Goal: Task Accomplishment & Management: Manage account settings

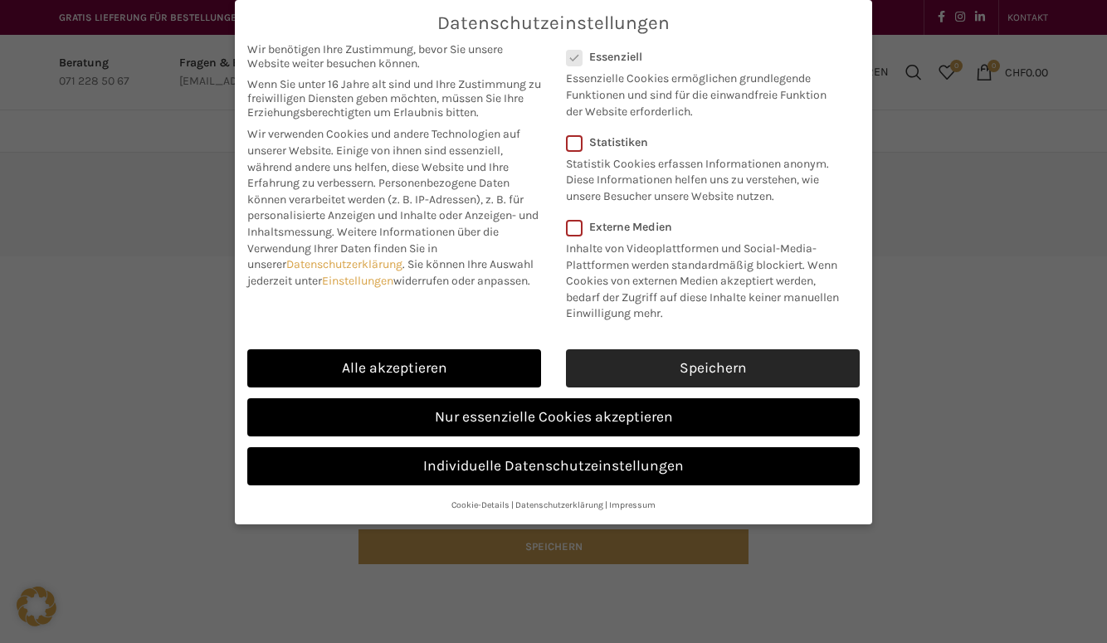
click at [706, 362] on link "Speichern" at bounding box center [713, 368] width 294 height 38
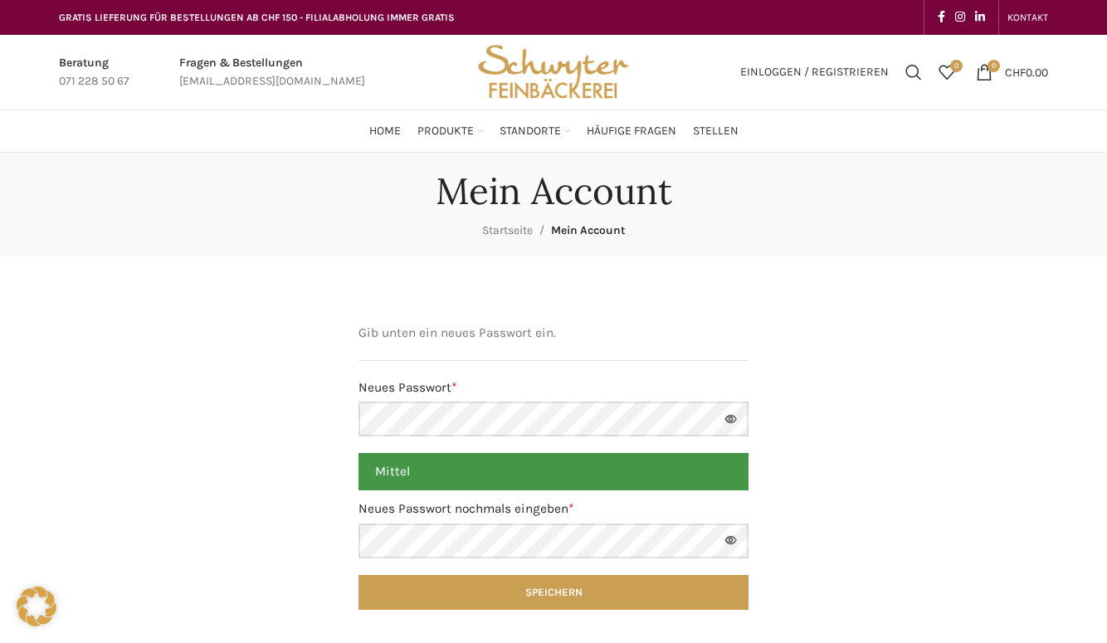
click at [300, 456] on div "Gib unten ein neues Passwort ein. Neues Passwort * Erforderlich Mittel Neues Pa…" at bounding box center [553, 475] width 989 height 370
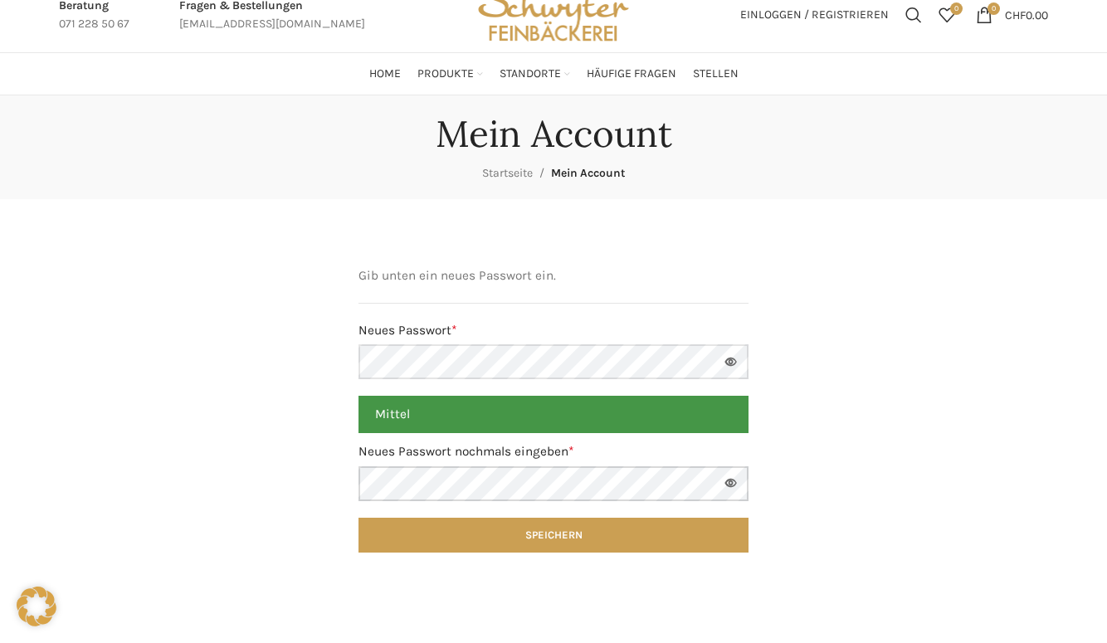
scroll to position [83, 0]
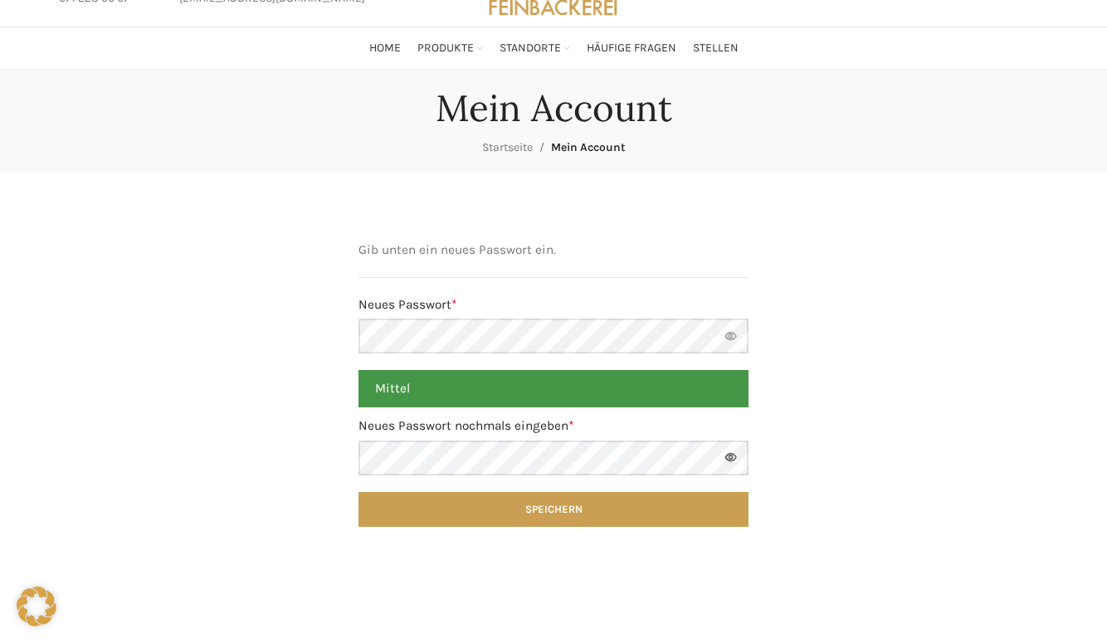
click at [732, 330] on button "Passwort anzeigen" at bounding box center [731, 336] width 35 height 35
click at [732, 330] on button "Passwort verbergen" at bounding box center [731, 336] width 35 height 35
click at [726, 337] on button "Passwort anzeigen" at bounding box center [731, 336] width 35 height 35
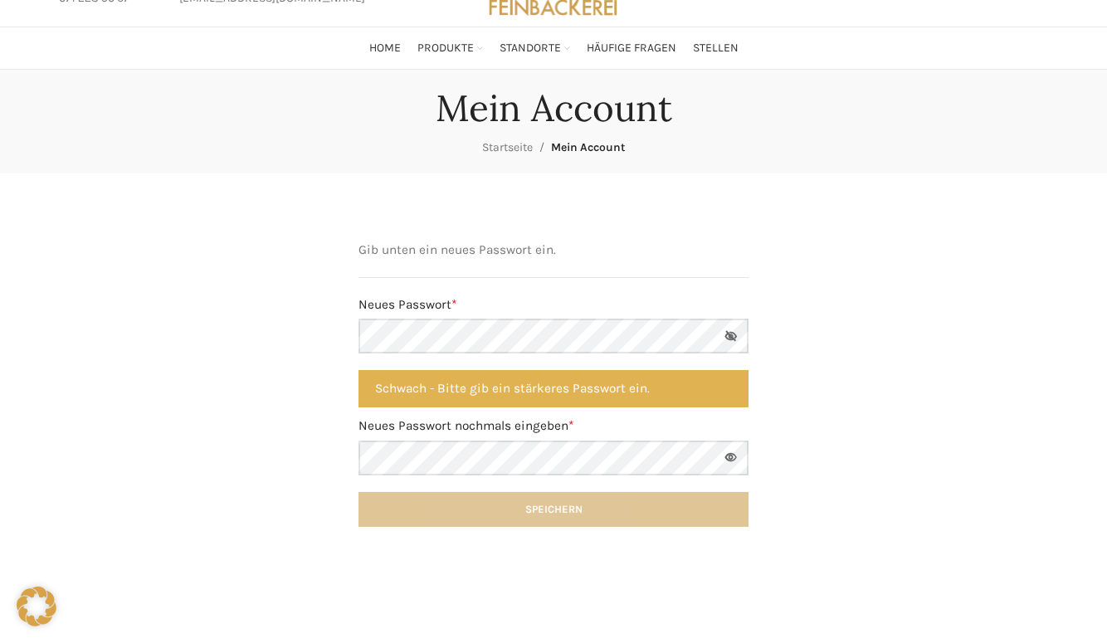
drag, startPoint x: 166, startPoint y: 398, endPoint x: 174, endPoint y: 396, distance: 8.7
click at [166, 398] on div "Gib unten ein neues Passwort ein. Neues Passwort * Erforderlich Schwach - Bitte…" at bounding box center [553, 392] width 989 height 370
click at [743, 457] on button "Passwort anzeigen" at bounding box center [731, 458] width 35 height 35
click at [864, 415] on div "Gib unten ein neues Passwort ein. Neues Passwort * Erforderlich Schwach - Bitte…" at bounding box center [553, 392] width 989 height 370
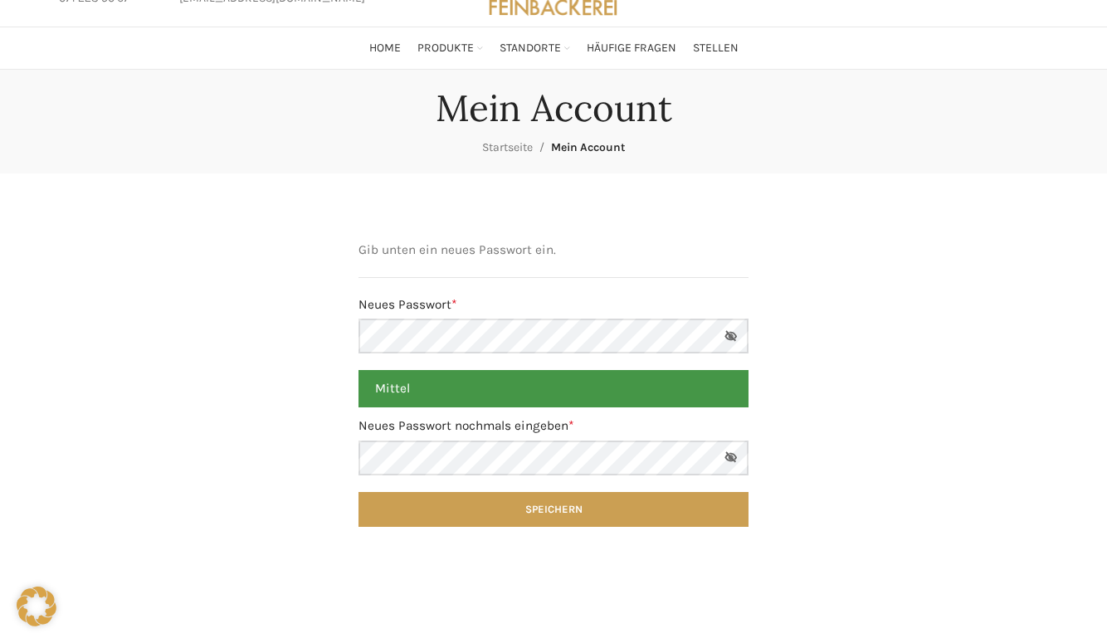
click at [251, 407] on div "Gib unten ein neues Passwort ein. Neues Passwort * Erforderlich Mittel Neues Pa…" at bounding box center [553, 392] width 989 height 370
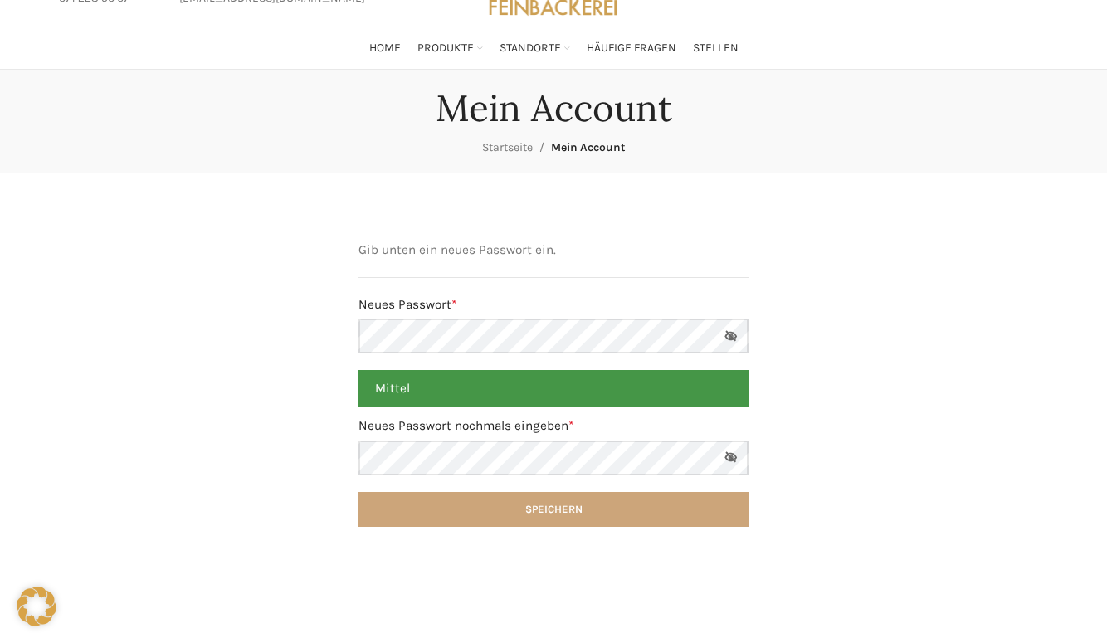
click at [423, 508] on button "Speichern" at bounding box center [553, 509] width 390 height 35
